Goal: Task Accomplishment & Management: Manage account settings

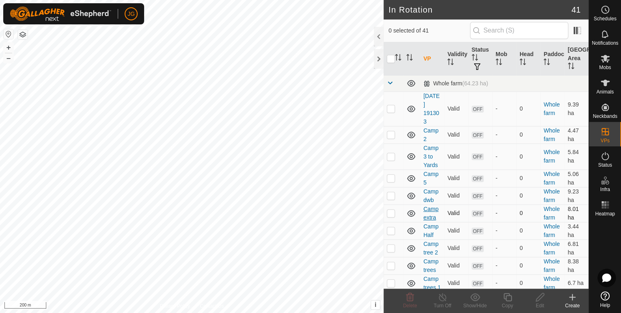
click at [431, 213] on link "Camp extra" at bounding box center [430, 212] width 15 height 15
checkbox input "true"
click at [474, 300] on icon at bounding box center [475, 297] width 10 height 10
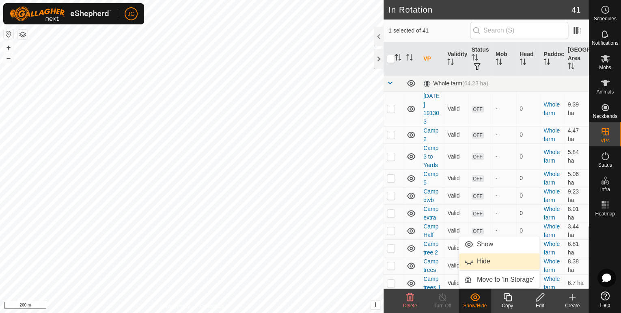
click at [480, 260] on link "Hide" at bounding box center [499, 261] width 80 height 16
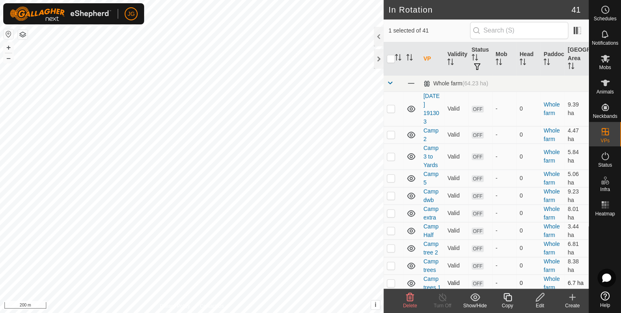
checkbox input "true"
checkbox input "false"
click at [475, 298] on icon at bounding box center [475, 297] width 10 height 8
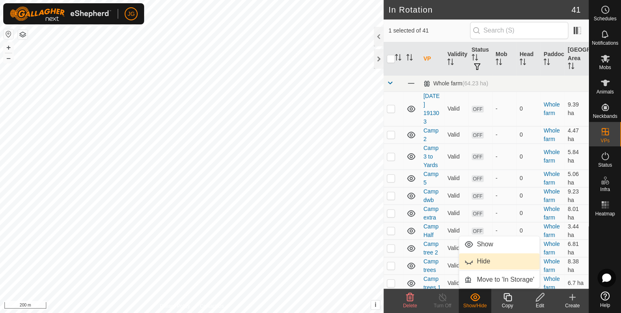
click at [480, 261] on link "Hide" at bounding box center [499, 261] width 80 height 16
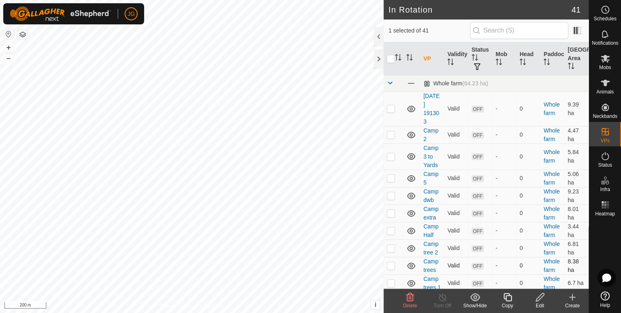
checkbox input "false"
checkbox input "true"
click at [476, 297] on icon at bounding box center [475, 297] width 10 height 8
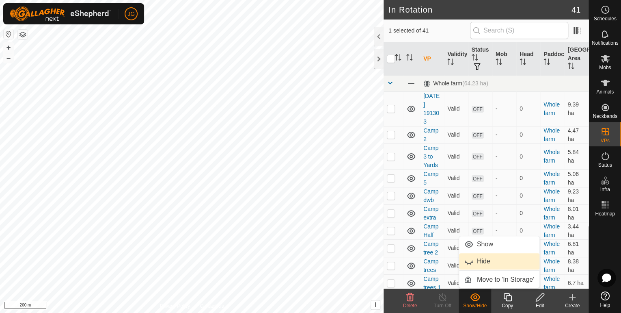
click at [482, 262] on link "Hide" at bounding box center [499, 261] width 80 height 16
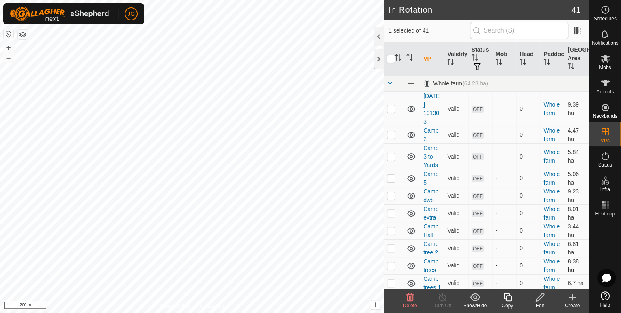
checkbox input "true"
checkbox input "false"
click at [476, 296] on icon at bounding box center [475, 297] width 10 height 8
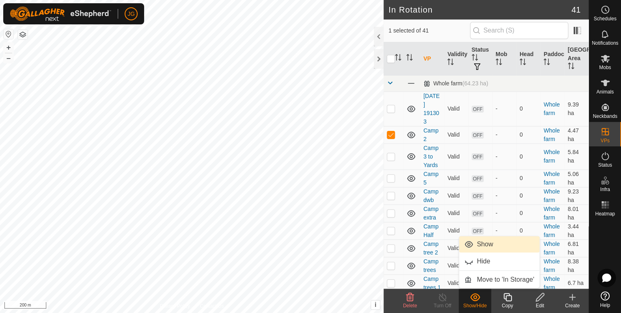
click at [481, 240] on link "Show" at bounding box center [499, 244] width 80 height 16
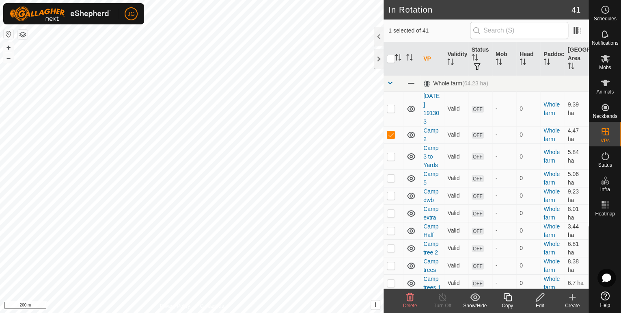
checkbox input "false"
checkbox input "true"
checkbox input "false"
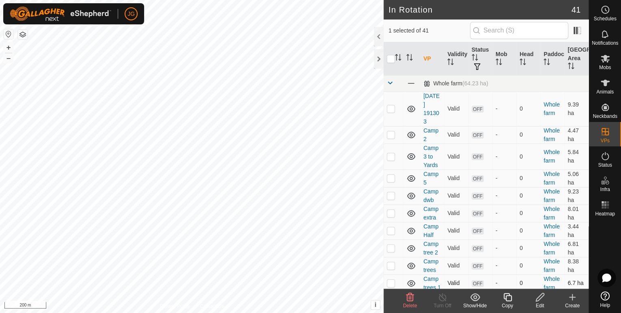
checkbox input "true"
checkbox input "false"
checkbox input "true"
checkbox input "false"
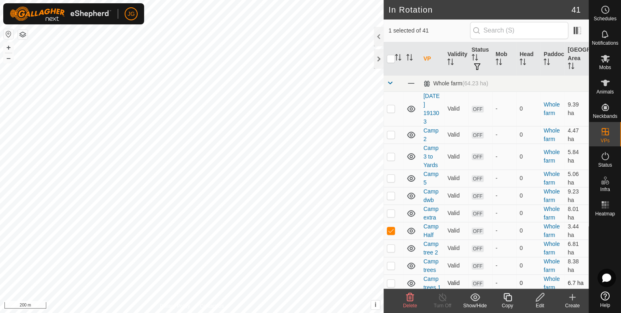
checkbox input "false"
checkbox input "true"
checkbox input "false"
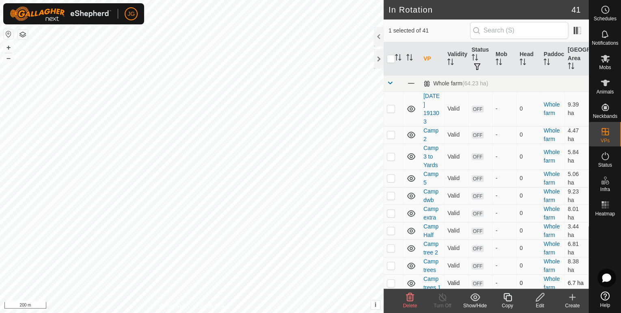
checkbox input "true"
click at [474, 297] on icon at bounding box center [475, 297] width 10 height 10
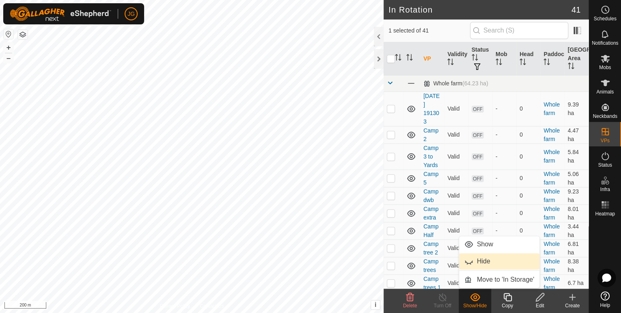
click at [477, 261] on link "Hide" at bounding box center [499, 261] width 80 height 16
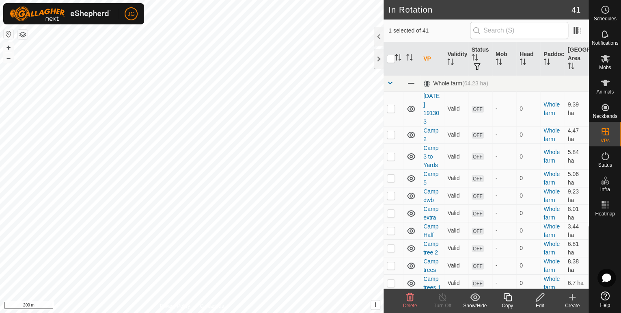
checkbox input "true"
checkbox input "false"
click at [472, 297] on icon at bounding box center [475, 297] width 10 height 10
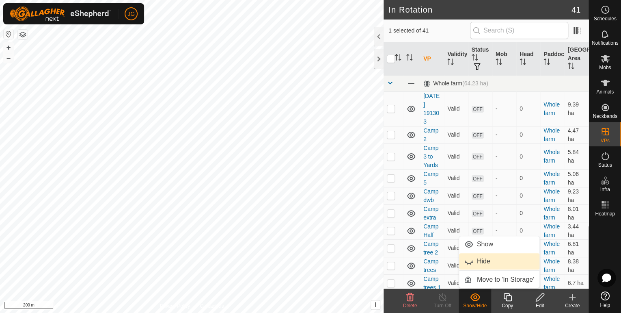
click at [478, 261] on link "Hide" at bounding box center [499, 261] width 80 height 16
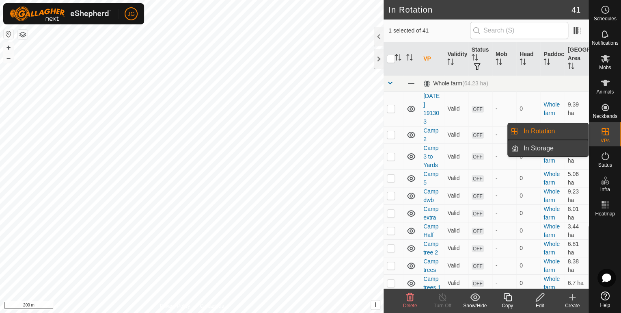
click at [534, 152] on link "In Storage" at bounding box center [553, 148] width 69 height 16
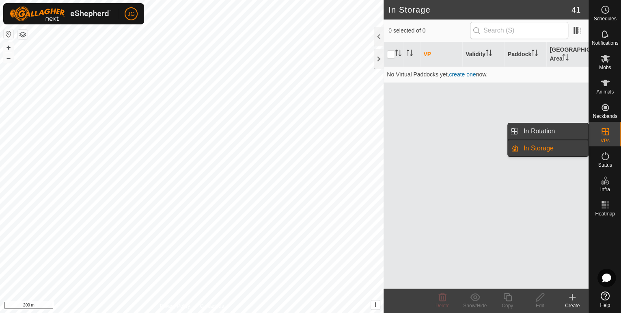
click at [539, 130] on link "In Rotation" at bounding box center [553, 131] width 69 height 16
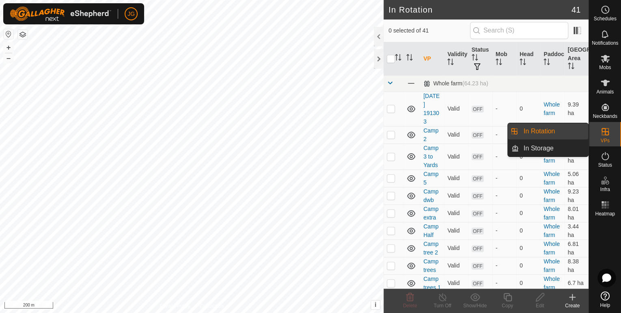
click at [608, 130] on icon at bounding box center [605, 131] width 7 height 7
click at [529, 145] on link "In Storage" at bounding box center [553, 148] width 69 height 16
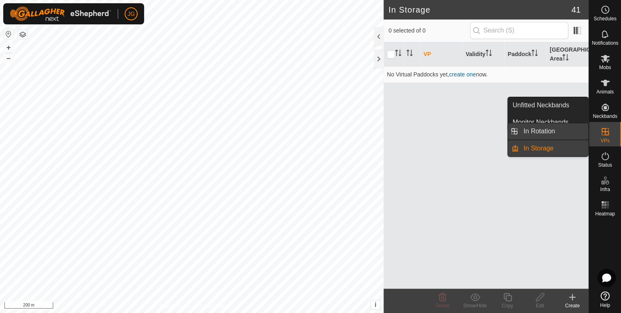
click at [541, 128] on link "In Rotation" at bounding box center [553, 131] width 69 height 16
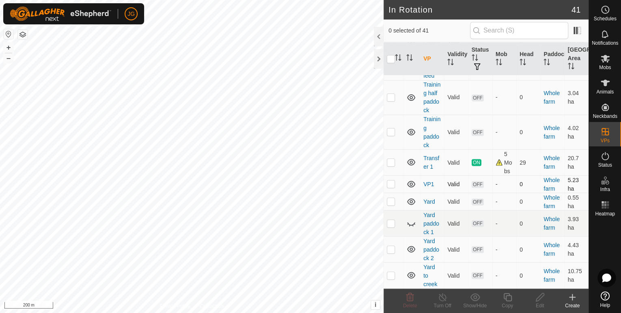
scroll to position [703, 0]
click at [409, 225] on icon at bounding box center [409, 226] width 1 height 2
click at [412, 224] on icon at bounding box center [411, 223] width 8 height 6
click at [411, 204] on icon at bounding box center [411, 201] width 8 height 6
click at [393, 184] on p-checkbox at bounding box center [391, 183] width 8 height 6
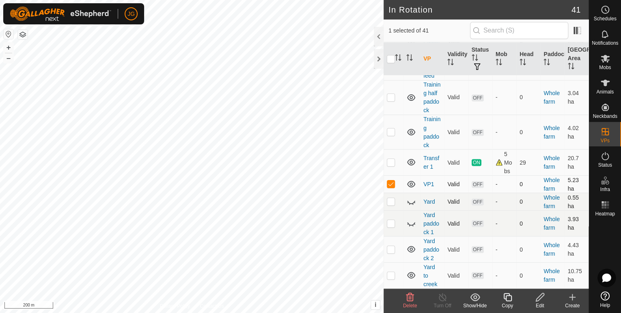
click at [393, 184] on p-checkbox at bounding box center [391, 183] width 8 height 6
checkbox input "false"
click at [414, 185] on icon at bounding box center [411, 184] width 8 height 6
click at [393, 162] on p-checkbox at bounding box center [391, 162] width 8 height 6
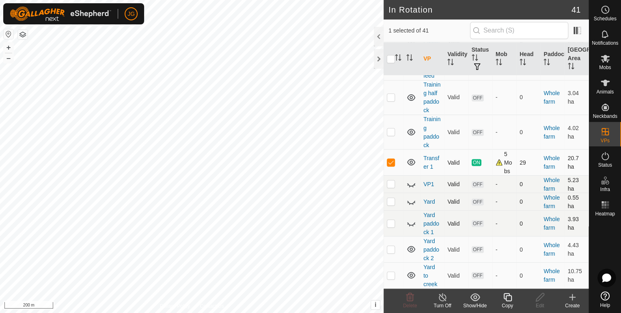
checkbox input "false"
click at [392, 133] on p-checkbox at bounding box center [391, 131] width 8 height 6
checkbox input "true"
click at [411, 133] on icon at bounding box center [411, 132] width 8 height 6
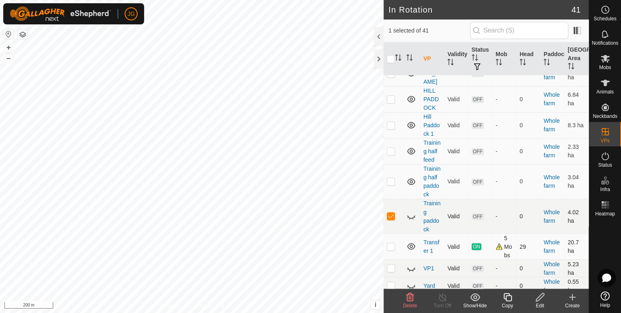
scroll to position [573, 0]
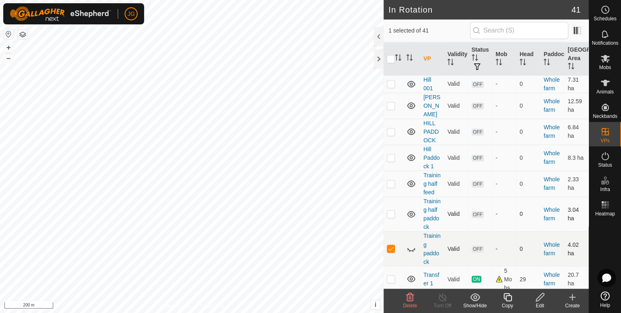
click at [394, 217] on p-checkbox at bounding box center [391, 213] width 8 height 6
checkbox input "true"
click at [390, 251] on p-checkbox at bounding box center [391, 248] width 8 height 6
checkbox input "false"
click at [411, 219] on icon at bounding box center [411, 214] width 10 height 10
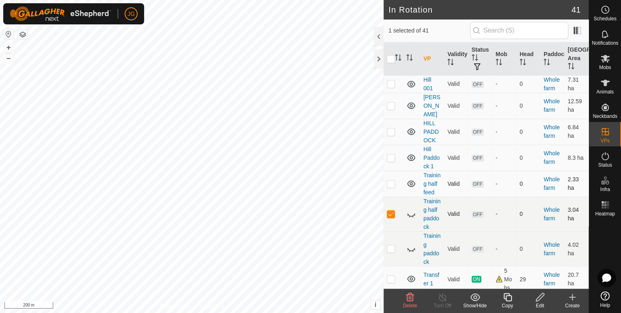
click at [392, 185] on p-checkbox at bounding box center [391, 183] width 8 height 6
checkbox input "true"
click at [393, 217] on p-checkbox at bounding box center [391, 213] width 8 height 6
checkbox input "false"
click at [409, 186] on icon at bounding box center [411, 184] width 10 height 10
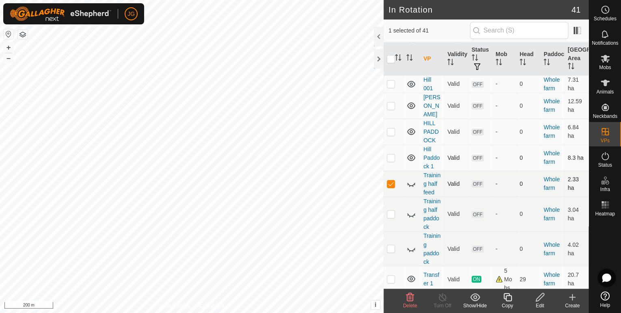
click at [392, 156] on p-checkbox at bounding box center [391, 157] width 8 height 6
checkbox input "true"
click at [391, 184] on p-checkbox at bounding box center [391, 183] width 8 height 6
checkbox input "false"
click at [411, 156] on icon at bounding box center [411, 158] width 10 height 10
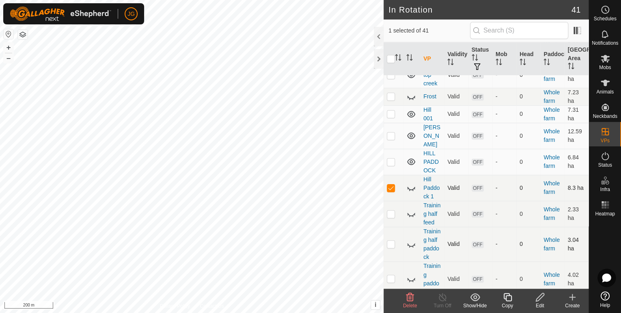
scroll to position [508, 0]
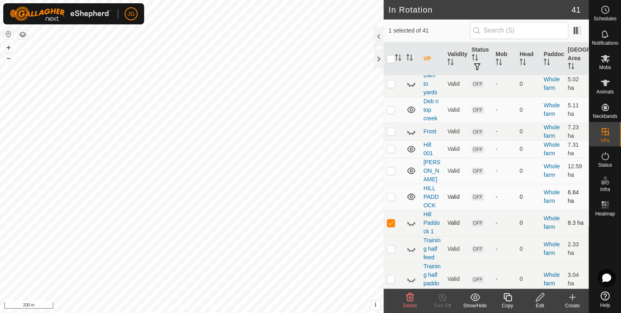
click at [389, 193] on p-checkbox at bounding box center [391, 196] width 8 height 6
checkbox input "true"
click at [392, 219] on p-checkbox at bounding box center [391, 222] width 8 height 6
checkbox input "false"
click at [390, 174] on p-checkbox at bounding box center [391, 170] width 8 height 6
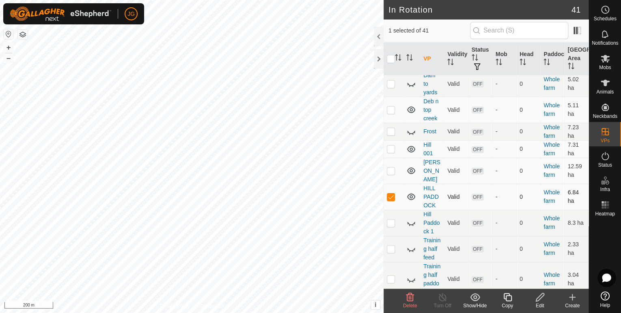
checkbox input "true"
click at [390, 194] on p-checkbox at bounding box center [391, 196] width 8 height 6
checkbox input "false"
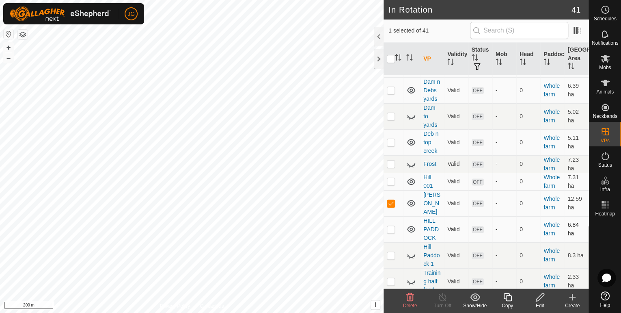
scroll to position [476, 0]
click at [390, 205] on p-checkbox at bounding box center [391, 203] width 8 height 6
checkbox input "false"
click at [391, 184] on p-checkbox at bounding box center [391, 181] width 8 height 6
click at [392, 184] on p-checkbox at bounding box center [391, 181] width 8 height 6
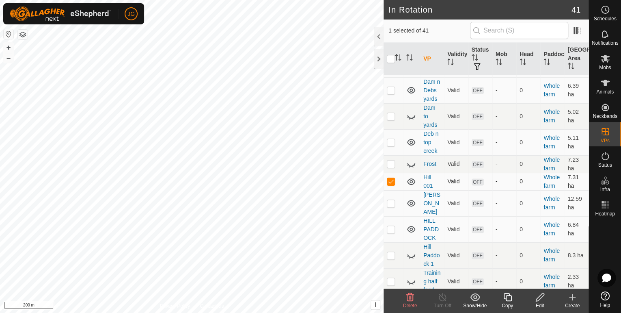
checkbox input "false"
click at [392, 145] on p-checkbox at bounding box center [391, 142] width 8 height 6
click at [411, 147] on icon at bounding box center [411, 142] width 10 height 10
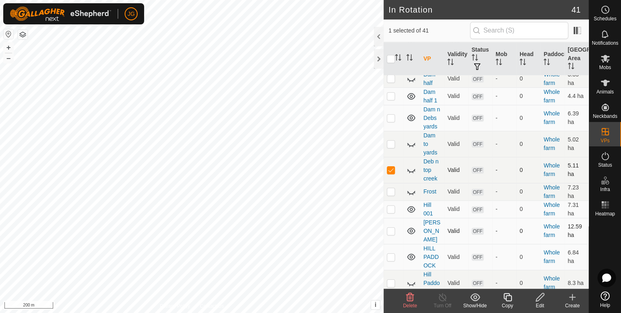
scroll to position [378, 0]
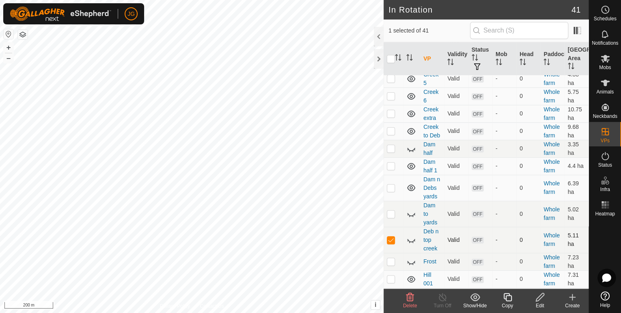
click at [393, 243] on p-checkbox at bounding box center [391, 239] width 8 height 6
checkbox input "false"
click at [390, 191] on p-checkbox at bounding box center [391, 187] width 8 height 6
click at [412, 191] on icon at bounding box center [411, 187] width 8 height 6
click at [390, 191] on p-checkbox at bounding box center [391, 187] width 8 height 6
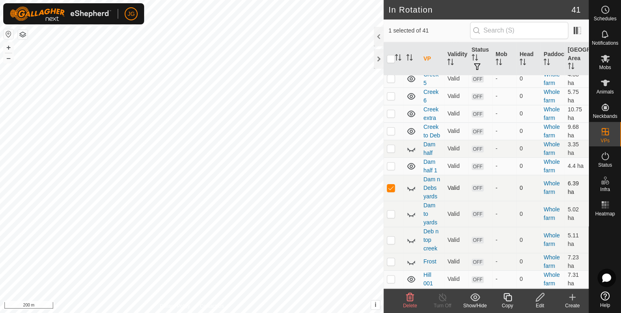
checkbox input "false"
click at [391, 169] on p-checkbox at bounding box center [391, 165] width 8 height 6
click at [410, 169] on icon at bounding box center [411, 166] width 8 height 6
click at [389, 169] on p-checkbox at bounding box center [391, 165] width 8 height 6
checkbox input "false"
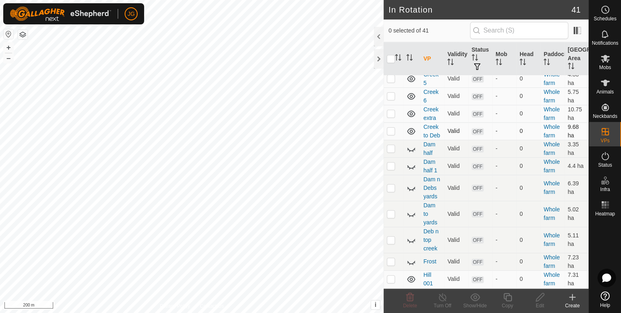
click at [393, 134] on p-checkbox at bounding box center [391, 130] width 8 height 6
click at [411, 136] on icon at bounding box center [411, 131] width 10 height 10
click at [391, 134] on p-checkbox at bounding box center [391, 130] width 8 height 6
checkbox input "false"
click at [393, 117] on p-checkbox at bounding box center [391, 113] width 8 height 6
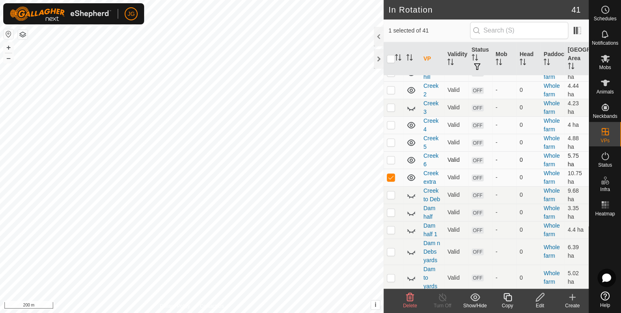
scroll to position [313, 0]
click at [391, 181] on p-checkbox at bounding box center [391, 178] width 8 height 6
checkbox input "false"
click at [391, 164] on p-checkbox at bounding box center [391, 161] width 8 height 6
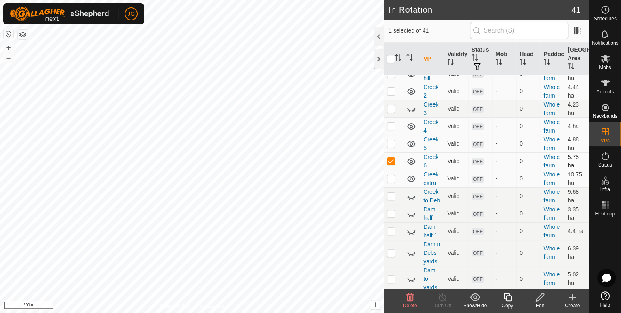
checkbox input "false"
click at [392, 147] on p-checkbox at bounding box center [391, 143] width 8 height 6
click at [389, 147] on p-checkbox at bounding box center [391, 143] width 8 height 6
checkbox input "false"
click at [390, 129] on p-tablecheckbox at bounding box center [391, 126] width 8 height 6
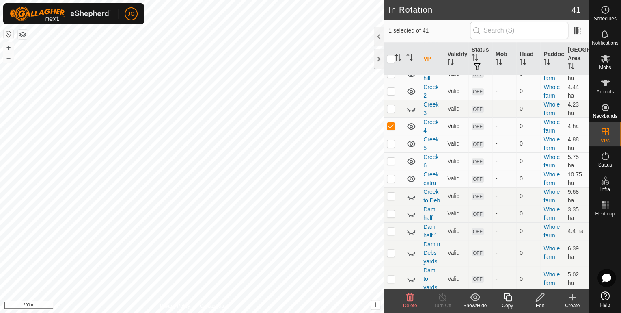
click at [390, 129] on p-checkbox at bounding box center [391, 126] width 8 height 6
checkbox input "false"
click at [393, 94] on p-checkbox at bounding box center [391, 91] width 8 height 6
click at [391, 94] on p-checkbox at bounding box center [391, 91] width 8 height 6
checkbox input "false"
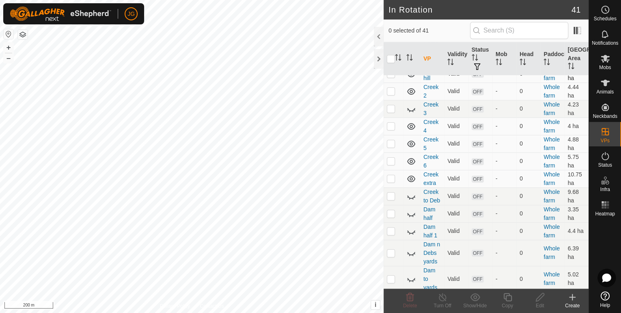
click at [393, 82] on td at bounding box center [393, 73] width 19 height 17
checkbox input "true"
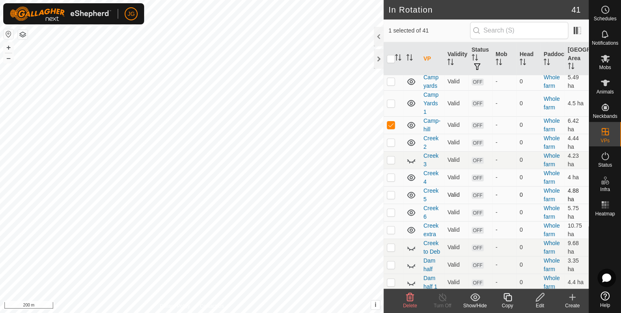
scroll to position [248, 0]
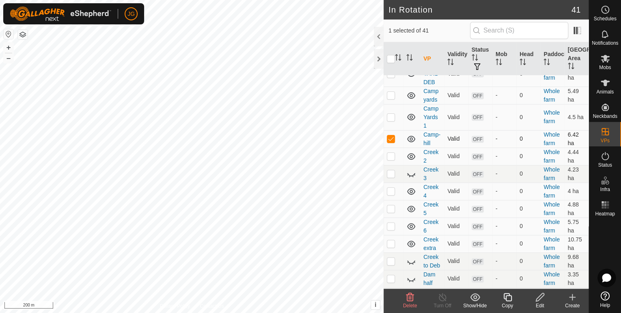
click at [410, 144] on icon at bounding box center [411, 139] width 10 height 10
click at [389, 120] on p-checkbox at bounding box center [391, 117] width 8 height 6
checkbox input "true"
click at [389, 142] on p-checkbox at bounding box center [391, 138] width 8 height 6
checkbox input "false"
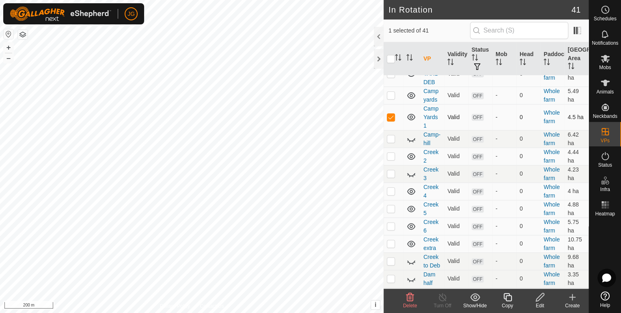
click at [408, 122] on icon at bounding box center [411, 117] width 10 height 10
click at [390, 120] on p-checkbox at bounding box center [391, 117] width 8 height 6
checkbox input "false"
click at [392, 98] on p-checkbox at bounding box center [391, 95] width 8 height 6
click at [409, 100] on icon at bounding box center [411, 96] width 10 height 10
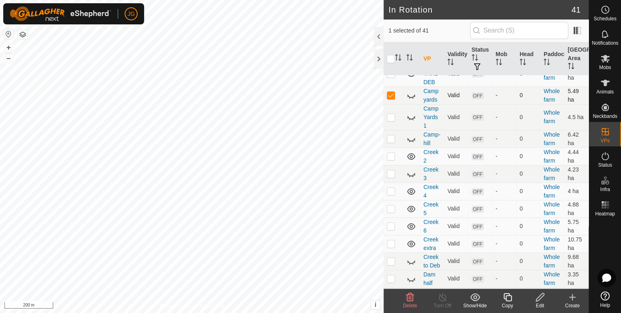
click at [392, 98] on p-checkbox at bounding box center [391, 95] width 8 height 6
checkbox input "false"
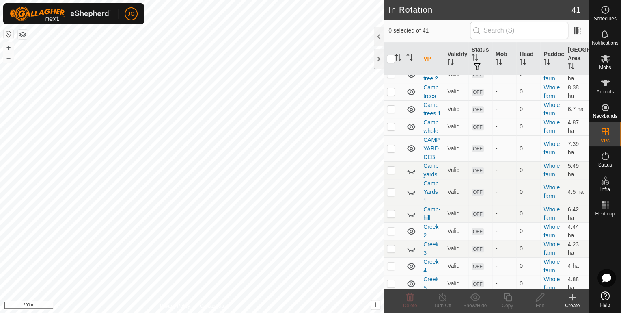
scroll to position [151, 0]
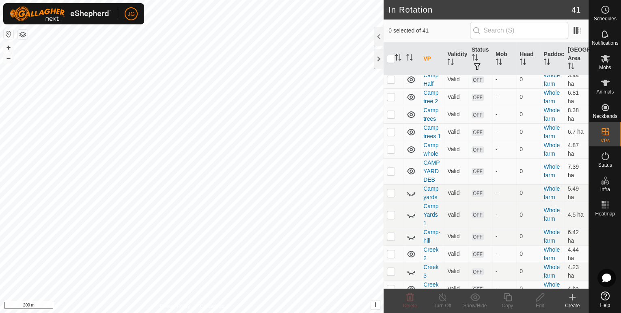
click at [392, 174] on p-checkbox at bounding box center [391, 171] width 8 height 6
click at [393, 174] on p-checkbox at bounding box center [391, 171] width 8 height 6
checkbox input "false"
click at [410, 174] on icon at bounding box center [411, 171] width 8 height 6
click at [390, 152] on p-checkbox at bounding box center [391, 149] width 8 height 6
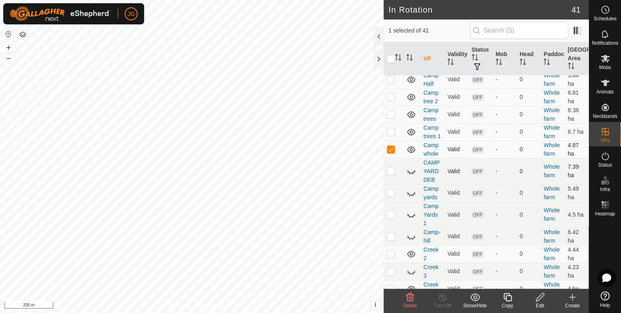
click at [391, 152] on p-checkbox at bounding box center [391, 149] width 8 height 6
checkbox input "false"
click at [391, 135] on p-checkbox at bounding box center [391, 131] width 8 height 6
click at [393, 135] on p-checkbox at bounding box center [391, 131] width 8 height 6
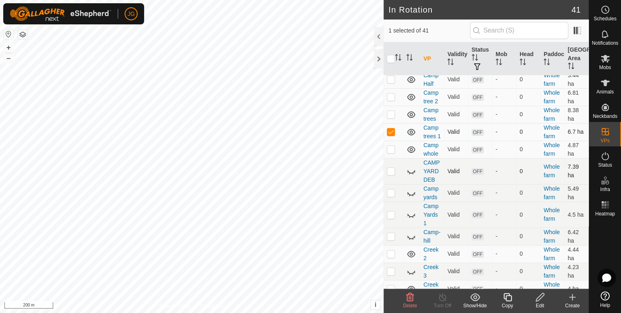
click at [413, 135] on icon at bounding box center [411, 132] width 8 height 6
click at [391, 135] on p-checkbox at bounding box center [391, 131] width 8 height 6
checkbox input "false"
click at [388, 112] on p-checkbox at bounding box center [391, 114] width 8 height 6
checkbox input "true"
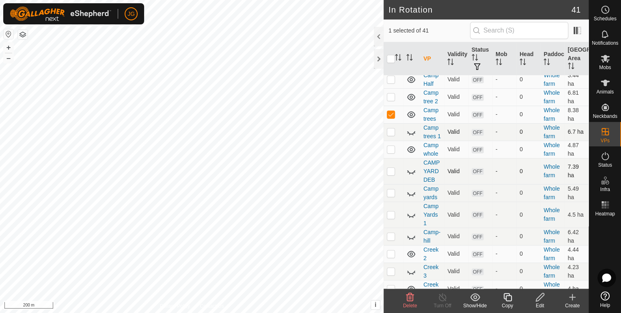
click at [391, 135] on p-checkbox at bounding box center [391, 131] width 8 height 6
checkbox input "true"
click at [393, 111] on p-checkbox at bounding box center [391, 114] width 8 height 6
checkbox input "false"
click at [391, 135] on p-checkbox at bounding box center [391, 131] width 8 height 6
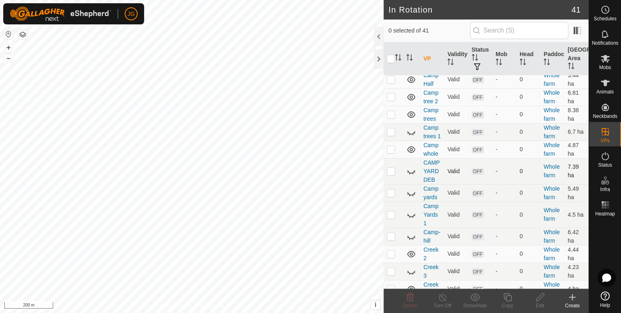
click at [415, 134] on icon at bounding box center [411, 132] width 10 height 10
click at [391, 135] on p-checkbox at bounding box center [391, 131] width 8 height 6
checkbox input "true"
click at [391, 114] on p-checkbox at bounding box center [391, 114] width 8 height 6
checkbox input "true"
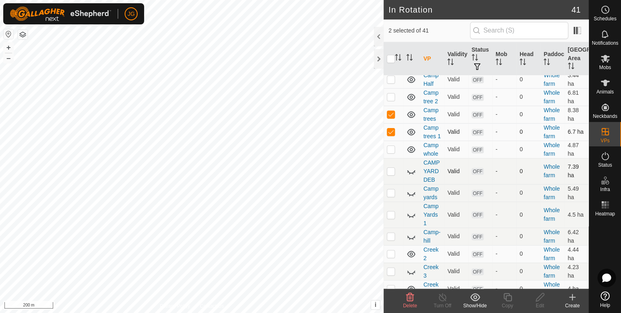
click at [391, 135] on p-checkbox at bounding box center [391, 131] width 8 height 6
checkbox input "false"
click at [391, 115] on p-checkbox at bounding box center [391, 114] width 8 height 6
checkbox input "false"
click at [413, 135] on icon at bounding box center [411, 132] width 8 height 6
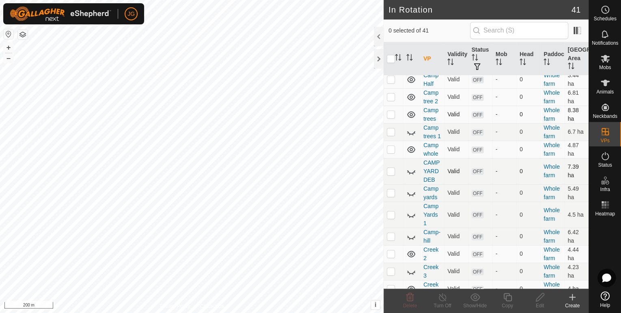
click at [410, 114] on icon at bounding box center [411, 115] width 10 height 10
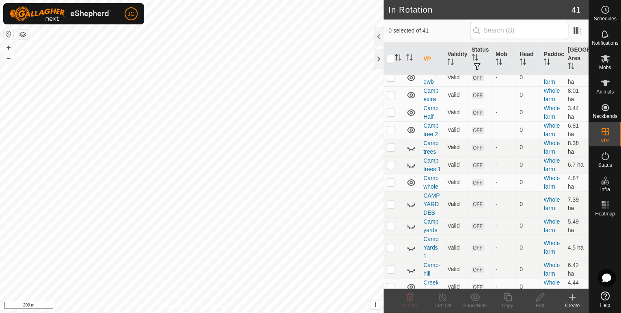
scroll to position [86, 0]
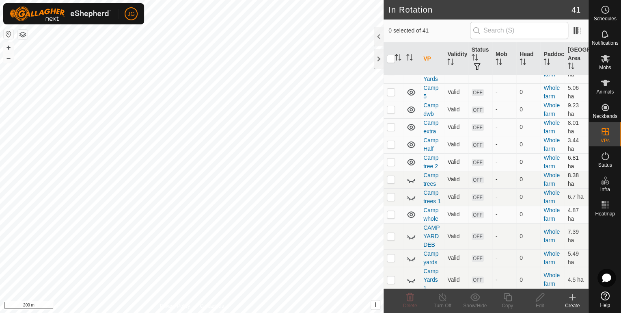
click at [389, 161] on p-checkbox at bounding box center [391, 161] width 8 height 6
checkbox input "true"
click at [410, 198] on icon at bounding box center [411, 197] width 10 height 10
click at [393, 200] on p-checkbox at bounding box center [391, 196] width 8 height 6
click at [392, 200] on p-checkbox at bounding box center [391, 196] width 8 height 6
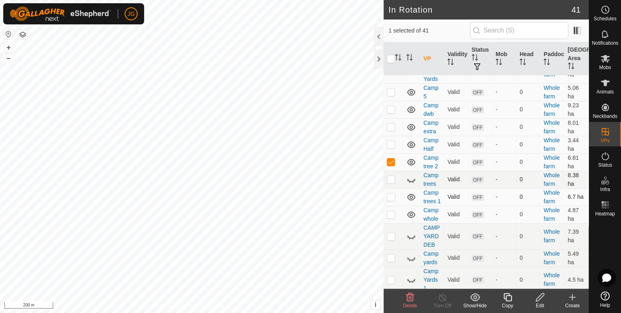
click at [392, 200] on p-checkbox at bounding box center [391, 196] width 8 height 6
click at [391, 200] on p-checkbox at bounding box center [391, 196] width 8 height 6
checkbox input "true"
click at [391, 162] on p-checkbox at bounding box center [391, 161] width 8 height 6
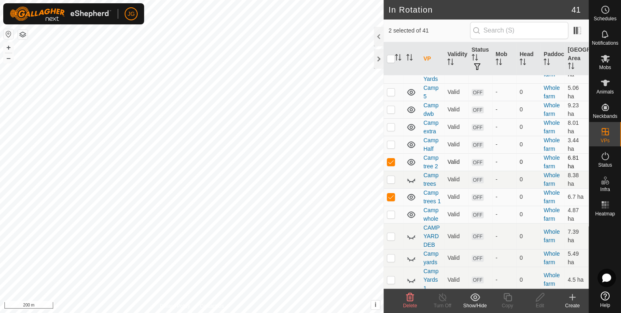
checkbox input "false"
click at [411, 302] on div "Delete" at bounding box center [410, 305] width 32 height 7
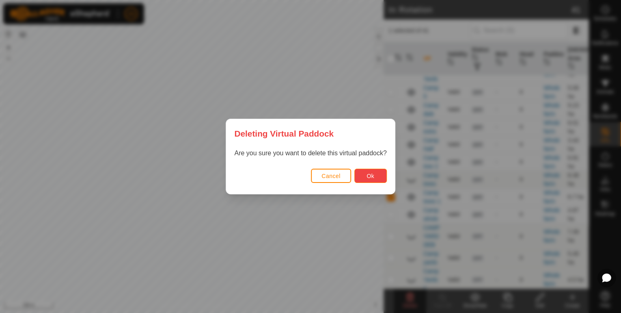
click at [366, 177] on button "Ok" at bounding box center [370, 175] width 32 height 14
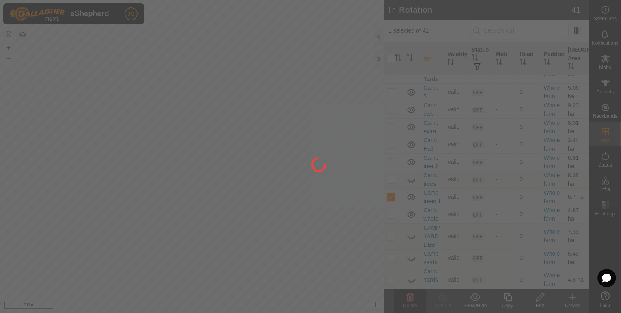
checkbox input "false"
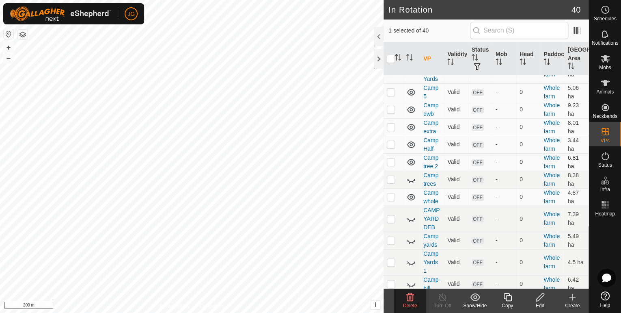
click at [393, 162] on p-checkbox at bounding box center [391, 161] width 8 height 6
checkbox input "true"
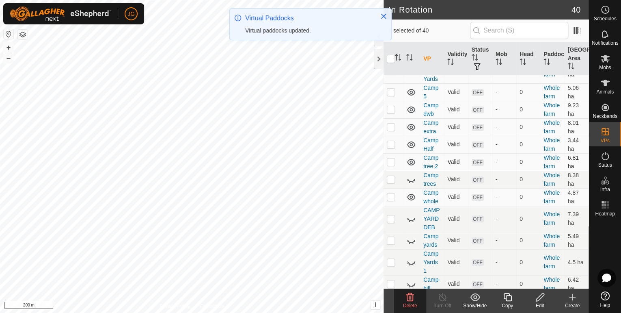
click at [390, 162] on p-checkbox at bounding box center [391, 161] width 8 height 6
checkbox input "true"
click at [416, 161] on icon at bounding box center [411, 162] width 10 height 10
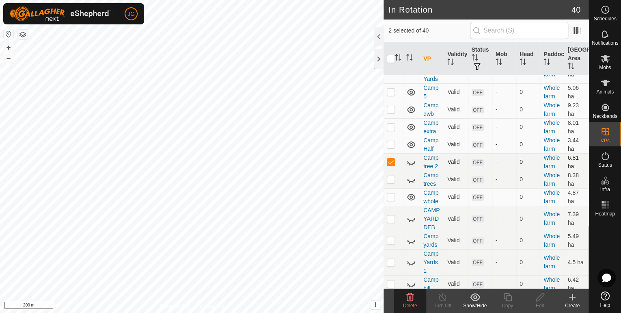
click at [392, 144] on p-checkbox at bounding box center [391, 144] width 8 height 6
checkbox input "true"
click at [391, 159] on p-checkbox at bounding box center [391, 161] width 8 height 6
checkbox input "false"
click at [393, 142] on p-checkbox at bounding box center [391, 144] width 8 height 6
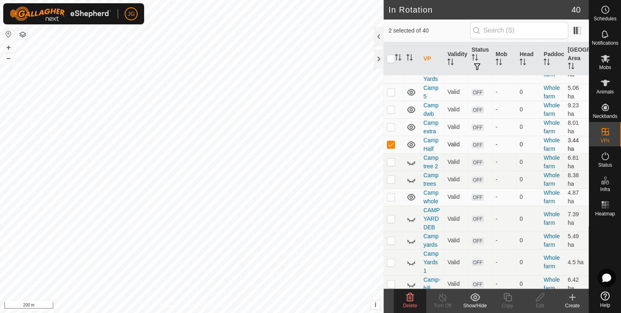
checkbox input "false"
click at [389, 129] on p-checkbox at bounding box center [391, 126] width 8 height 6
checkbox input "true"
click at [410, 127] on icon at bounding box center [411, 127] width 8 height 6
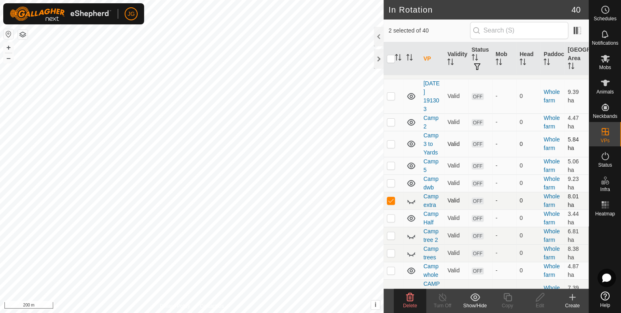
scroll to position [0, 0]
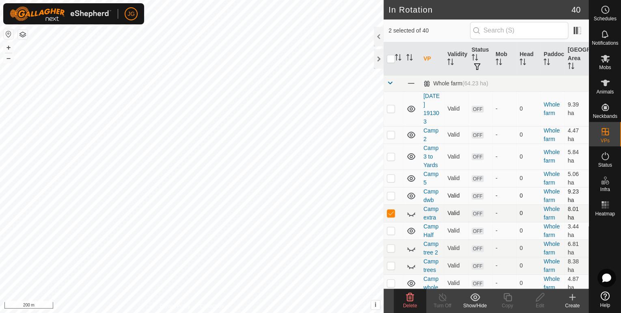
click at [391, 195] on p-checkbox at bounding box center [391, 195] width 8 height 6
checkbox input "true"
click at [390, 215] on p-checkbox at bounding box center [391, 213] width 8 height 6
checkbox input "false"
click at [389, 196] on p-checkbox at bounding box center [391, 195] width 8 height 6
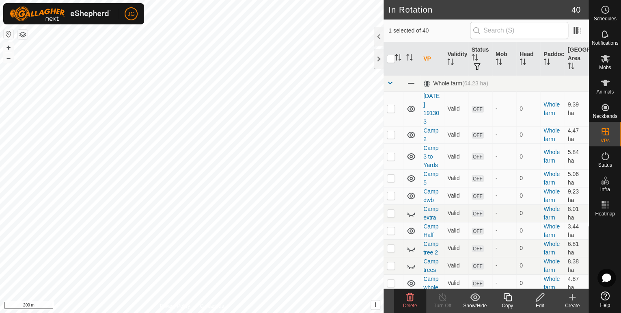
click at [393, 194] on p-checkbox at bounding box center [391, 195] width 8 height 6
click at [409, 299] on icon at bounding box center [410, 297] width 8 height 8
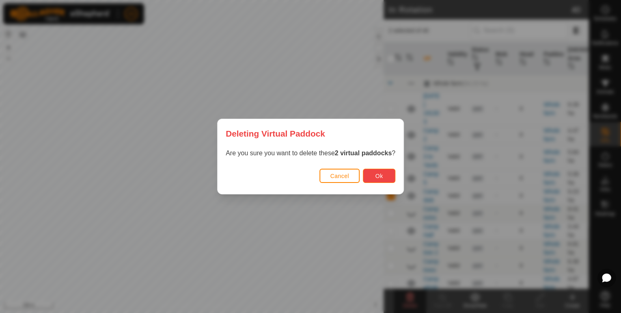
click at [380, 176] on span "Ok" at bounding box center [380, 176] width 8 height 6
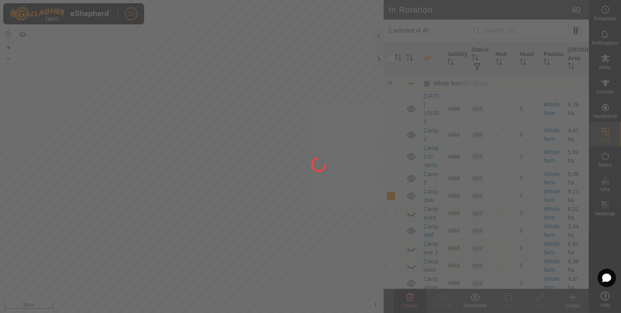
checkbox input "false"
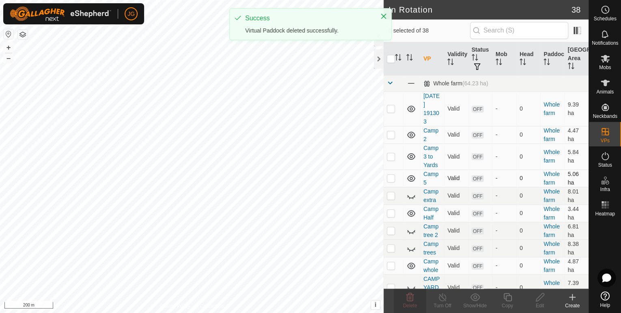
click at [391, 177] on p-checkbox at bounding box center [391, 178] width 8 height 6
checkbox input "true"
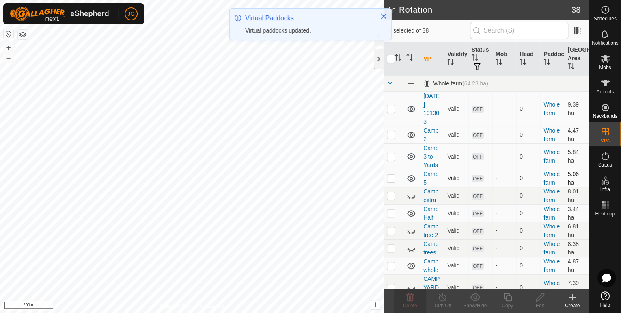
click at [391, 177] on p-checkbox at bounding box center [391, 178] width 8 height 6
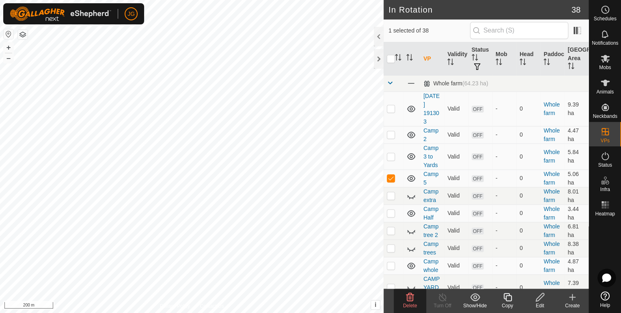
click at [411, 299] on icon at bounding box center [410, 297] width 10 height 10
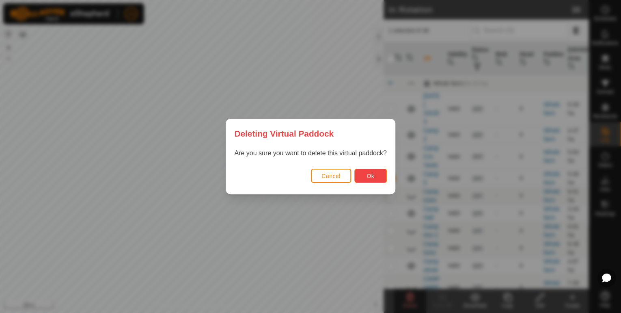
click at [367, 173] on span "Ok" at bounding box center [371, 176] width 8 height 6
checkbox input "false"
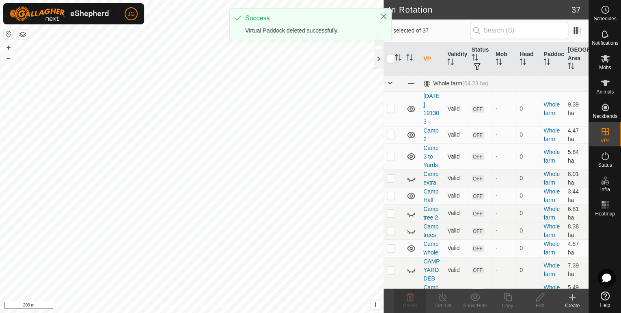
click at [388, 156] on p-checkbox at bounding box center [391, 156] width 8 height 6
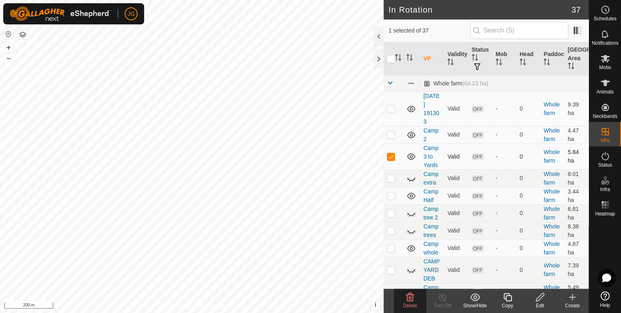
click at [391, 154] on p-checkbox at bounding box center [391, 156] width 8 height 6
checkbox input "false"
click at [411, 155] on icon at bounding box center [411, 156] width 10 height 10
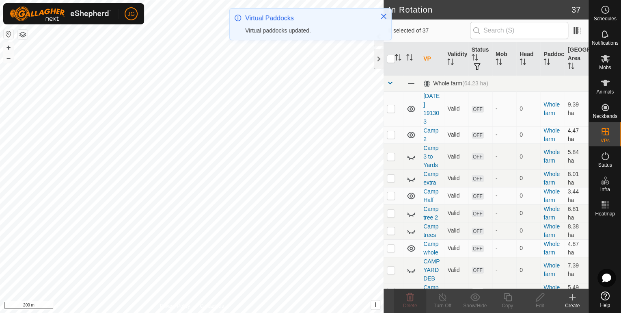
click at [392, 135] on p-checkbox at bounding box center [391, 134] width 8 height 6
checkbox input "false"
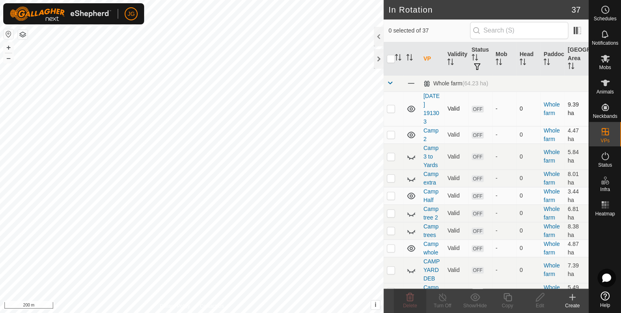
click at [388, 107] on p-checkbox at bounding box center [391, 108] width 8 height 6
click at [391, 108] on p-checkbox at bounding box center [391, 108] width 8 height 6
click at [390, 110] on p-checkbox at bounding box center [391, 108] width 8 height 6
click at [408, 302] on div "Delete" at bounding box center [410, 305] width 32 height 7
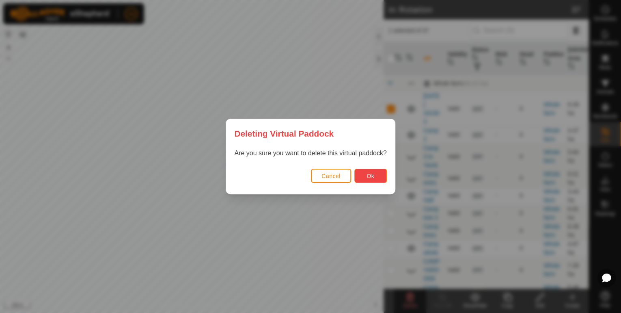
click at [363, 176] on button "Ok" at bounding box center [370, 175] width 32 height 14
checkbox input "false"
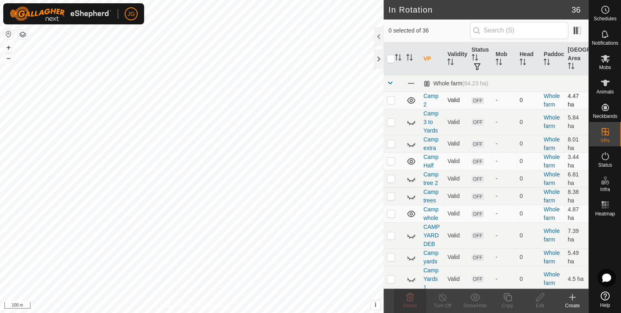
click at [391, 99] on p-checkbox at bounding box center [391, 100] width 8 height 6
click at [393, 99] on p-checkbox at bounding box center [391, 100] width 8 height 6
checkbox input "false"
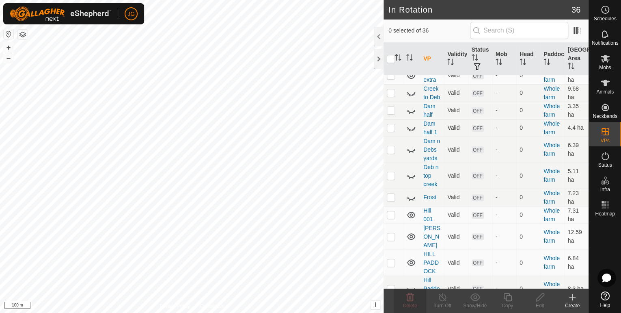
scroll to position [390, 0]
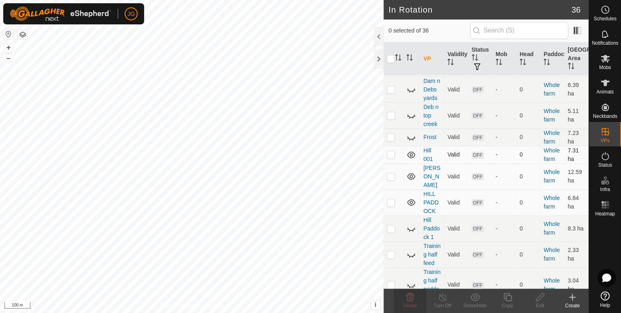
click at [393, 152] on p-checkbox at bounding box center [391, 154] width 8 height 6
click at [391, 151] on p-checkbox at bounding box center [391, 154] width 8 height 6
checkbox input "false"
click at [389, 173] on p-checkbox at bounding box center [391, 176] width 8 height 6
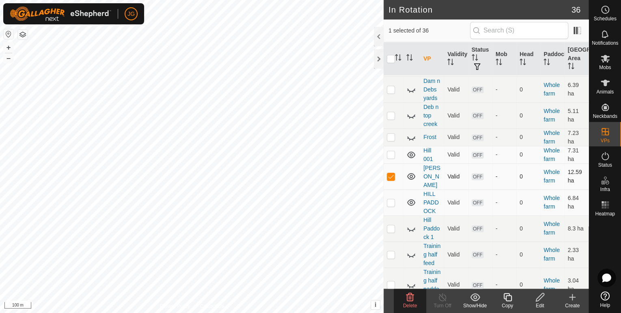
checkbox input "false"
click at [390, 199] on p-checkbox at bounding box center [391, 202] width 8 height 6
checkbox input "true"
click at [390, 151] on p-checkbox at bounding box center [391, 154] width 8 height 6
click at [391, 151] on p-checkbox at bounding box center [391, 154] width 8 height 6
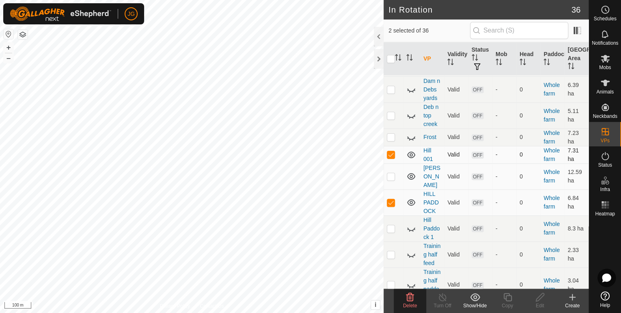
checkbox input "false"
click at [390, 199] on p-checkbox at bounding box center [391, 202] width 8 height 6
checkbox input "false"
click at [393, 225] on p-checkbox at bounding box center [391, 228] width 8 height 6
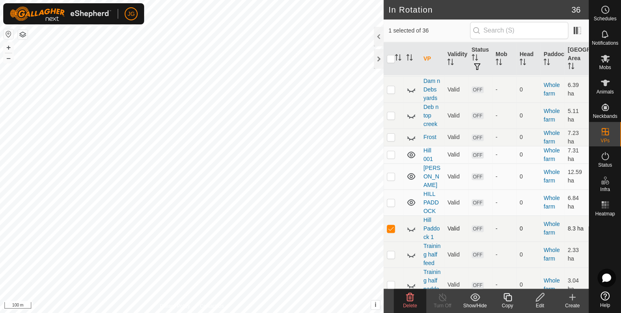
checkbox input "false"
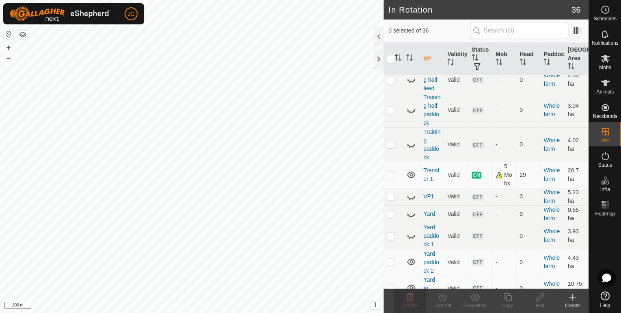
scroll to position [582, 0]
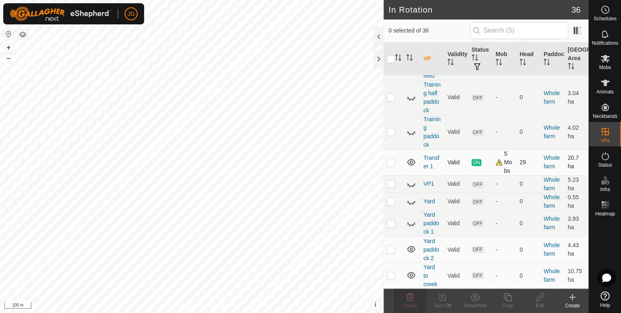
click at [389, 163] on p-checkbox at bounding box center [391, 162] width 8 height 6
checkbox input "false"
click at [389, 249] on p-checkbox at bounding box center [391, 249] width 8 height 6
click at [392, 248] on p-checkbox at bounding box center [391, 249] width 8 height 6
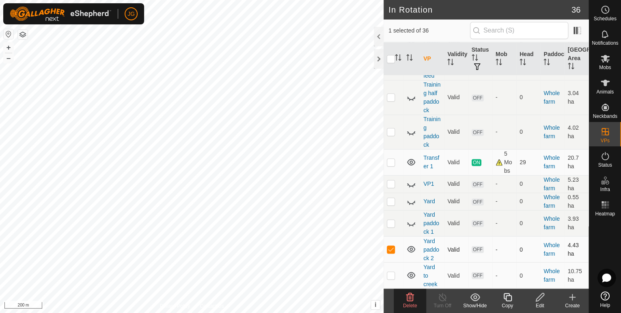
checkbox input "false"
click at [390, 275] on p-checkbox at bounding box center [391, 275] width 8 height 6
click at [388, 274] on p-checkbox at bounding box center [391, 275] width 8 height 6
checkbox input "false"
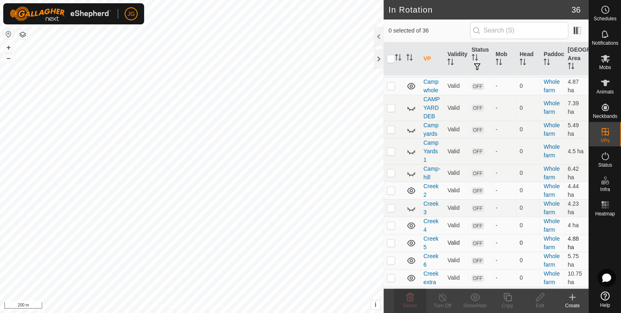
scroll to position [0, 0]
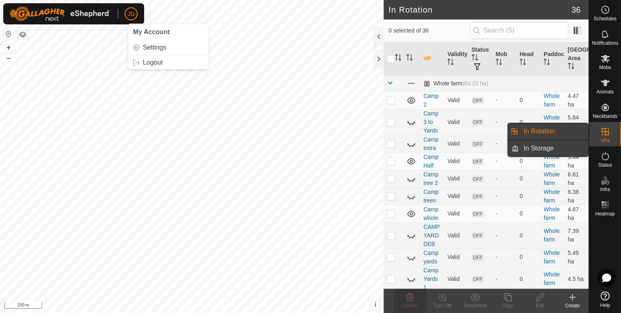
click at [532, 150] on link "In Storage" at bounding box center [553, 148] width 69 height 16
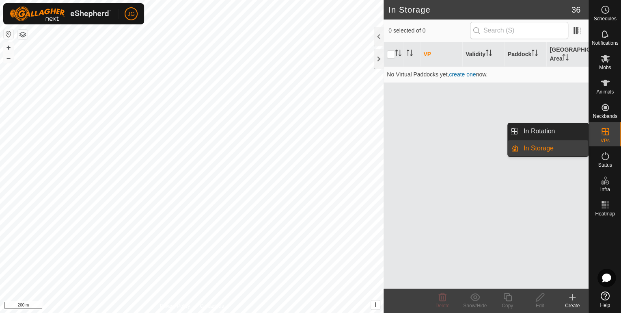
click at [531, 150] on link "In Storage" at bounding box center [553, 148] width 69 height 16
click at [520, 132] on link "In Rotation" at bounding box center [553, 131] width 69 height 16
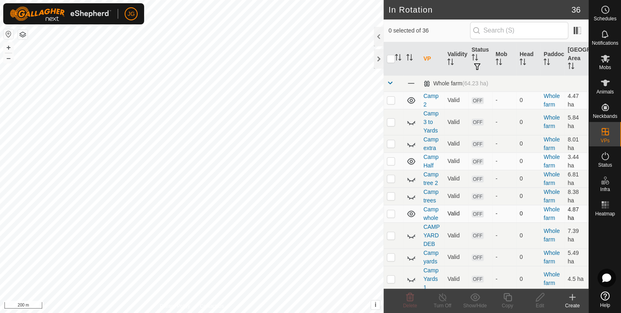
click at [393, 213] on p-checkbox at bounding box center [391, 213] width 8 height 6
click at [471, 300] on icon at bounding box center [475, 297] width 10 height 10
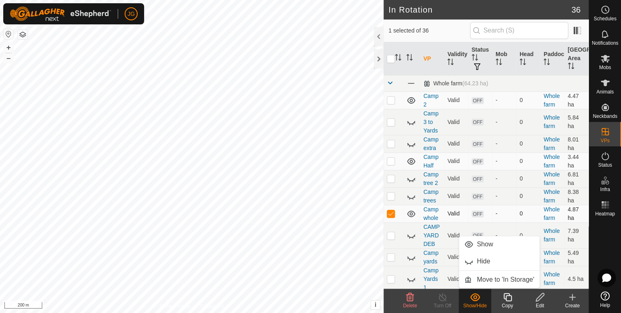
click at [389, 213] on p-checkbox at bounding box center [391, 213] width 8 height 6
checkbox input "false"
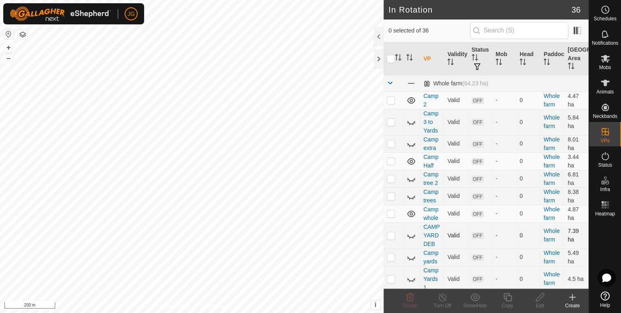
checkbox input "true"
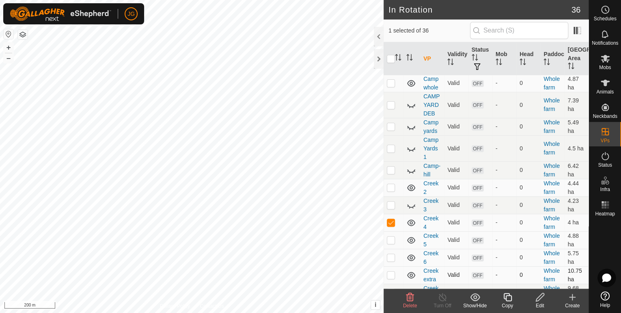
scroll to position [162, 0]
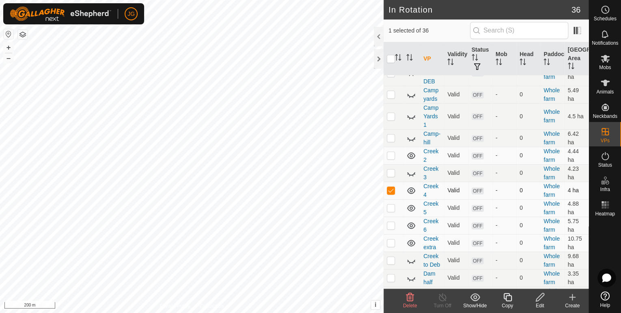
click at [410, 190] on icon at bounding box center [411, 191] width 10 height 10
checkbox input "true"
checkbox input "false"
click at [413, 153] on icon at bounding box center [411, 156] width 10 height 10
checkbox input "false"
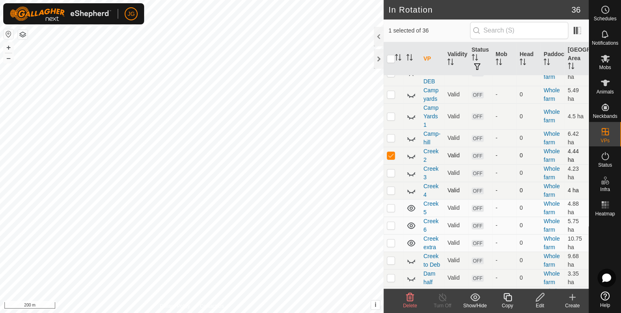
checkbox input "true"
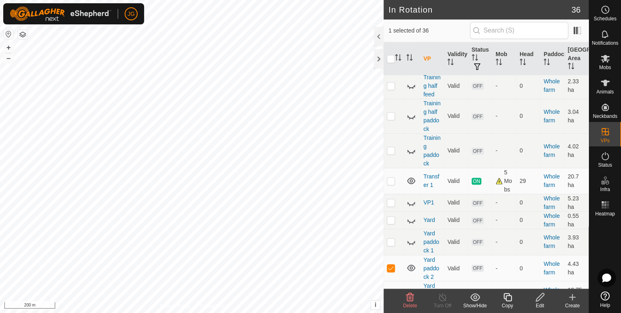
scroll to position [582, 0]
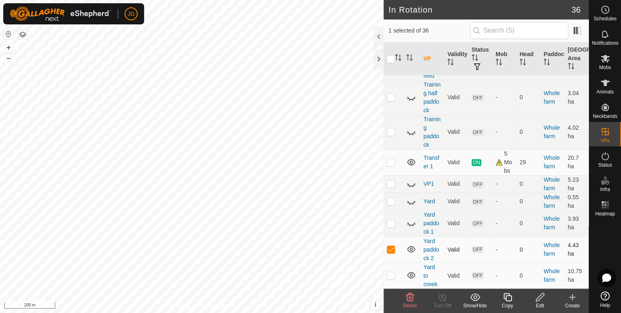
click at [410, 250] on icon at bounding box center [411, 249] width 10 height 10
checkbox input "true"
checkbox input "false"
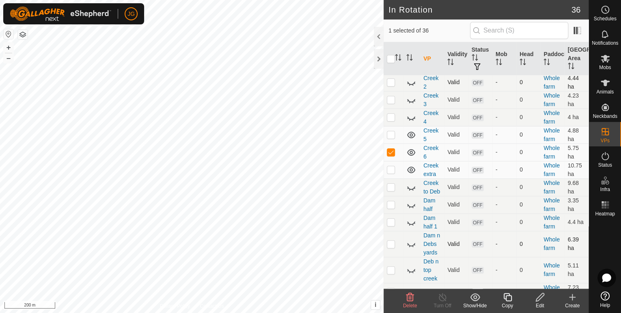
scroll to position [192, 0]
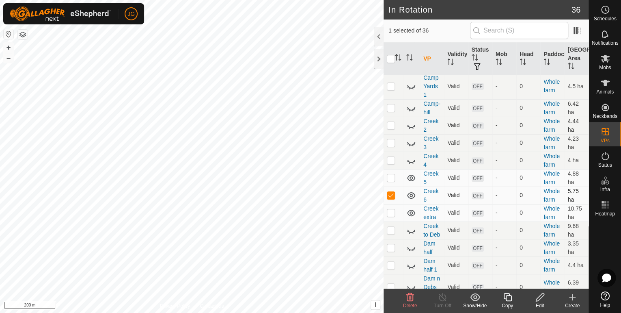
click at [410, 193] on icon at bounding box center [411, 195] width 8 height 6
click at [391, 193] on p-checkbox at bounding box center [391, 195] width 8 height 6
click at [389, 192] on p-checkbox at bounding box center [391, 195] width 8 height 6
click at [410, 193] on icon at bounding box center [411, 195] width 10 height 10
click at [410, 193] on icon at bounding box center [411, 195] width 8 height 6
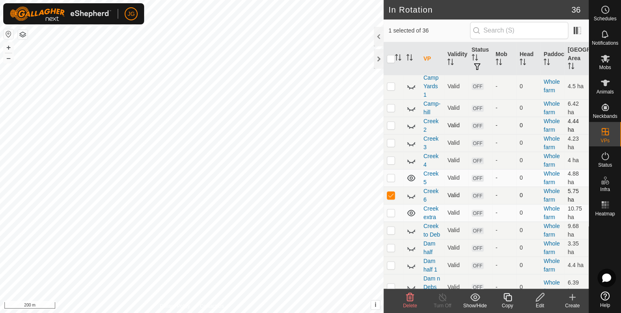
click at [389, 192] on p-checkbox at bounding box center [391, 195] width 8 height 6
checkbox input "false"
